Goal: Task Accomplishment & Management: Use online tool/utility

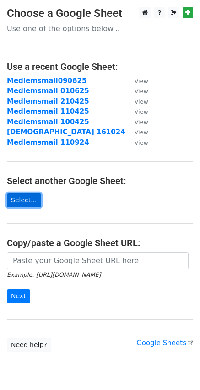
click at [34, 201] on link "Select..." at bounding box center [24, 200] width 34 height 14
click at [31, 200] on link "Select..." at bounding box center [24, 200] width 34 height 14
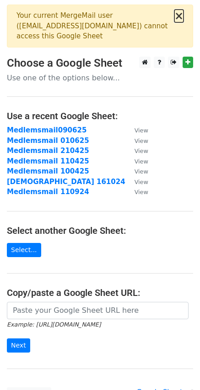
click at [181, 16] on button "×" at bounding box center [178, 16] width 9 height 11
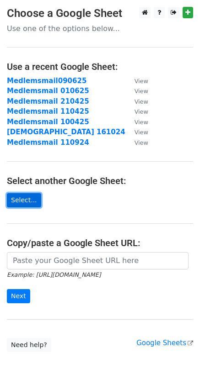
click at [28, 203] on link "Select..." at bounding box center [24, 200] width 34 height 14
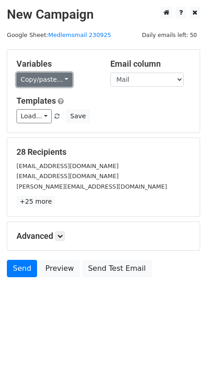
click at [60, 78] on link "Copy/paste..." at bounding box center [44, 80] width 56 height 14
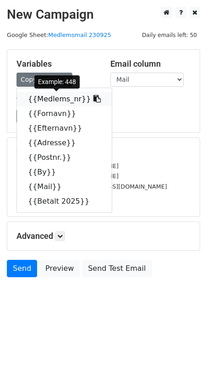
click at [50, 100] on link "{{Medlems_nr}}" at bounding box center [64, 99] width 95 height 15
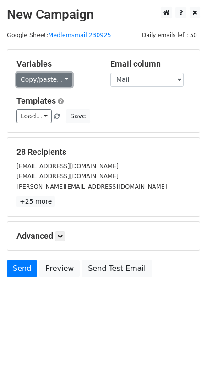
click at [62, 80] on link "Copy/paste..." at bounding box center [44, 80] width 56 height 14
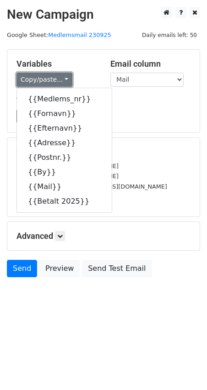
click at [62, 80] on link "Copy/paste..." at bounding box center [44, 80] width 56 height 14
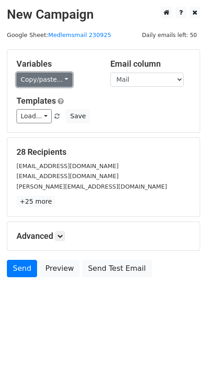
click at [62, 79] on link "Copy/paste..." at bounding box center [44, 80] width 56 height 14
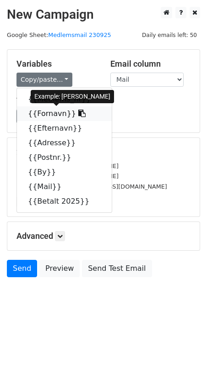
click at [53, 115] on link "{{Fornavn}}" at bounding box center [64, 113] width 95 height 15
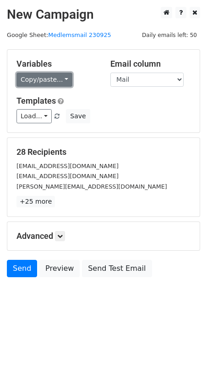
click at [62, 81] on link "Copy/paste..." at bounding box center [44, 80] width 56 height 14
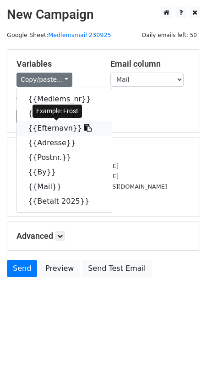
click at [44, 129] on link "{{Efternavn}}" at bounding box center [64, 128] width 95 height 15
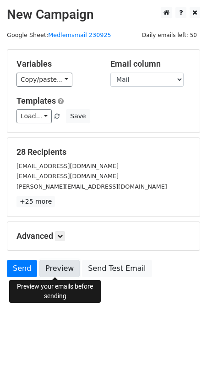
click at [56, 268] on link "Preview" at bounding box center [59, 268] width 40 height 17
click at [53, 271] on link "Preview" at bounding box center [59, 268] width 40 height 17
click at [56, 270] on link "Preview" at bounding box center [59, 268] width 40 height 17
click at [59, 265] on link "Preview" at bounding box center [59, 268] width 40 height 17
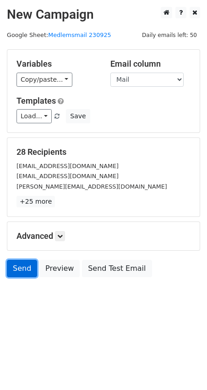
click at [21, 269] on link "Send" at bounding box center [22, 268] width 30 height 17
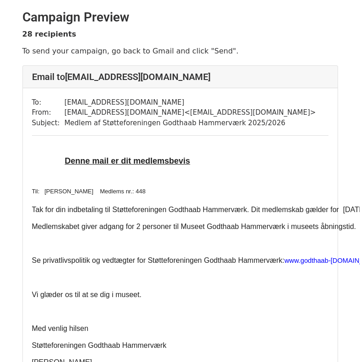
click at [321, 209] on p "Tak for din indbetaling til Støtteforeningen Godthaab Hammerværk. Dit medlemska…" at bounding box center [216, 210] width 369 height 10
